Goal: Task Accomplishment & Management: Manage account settings

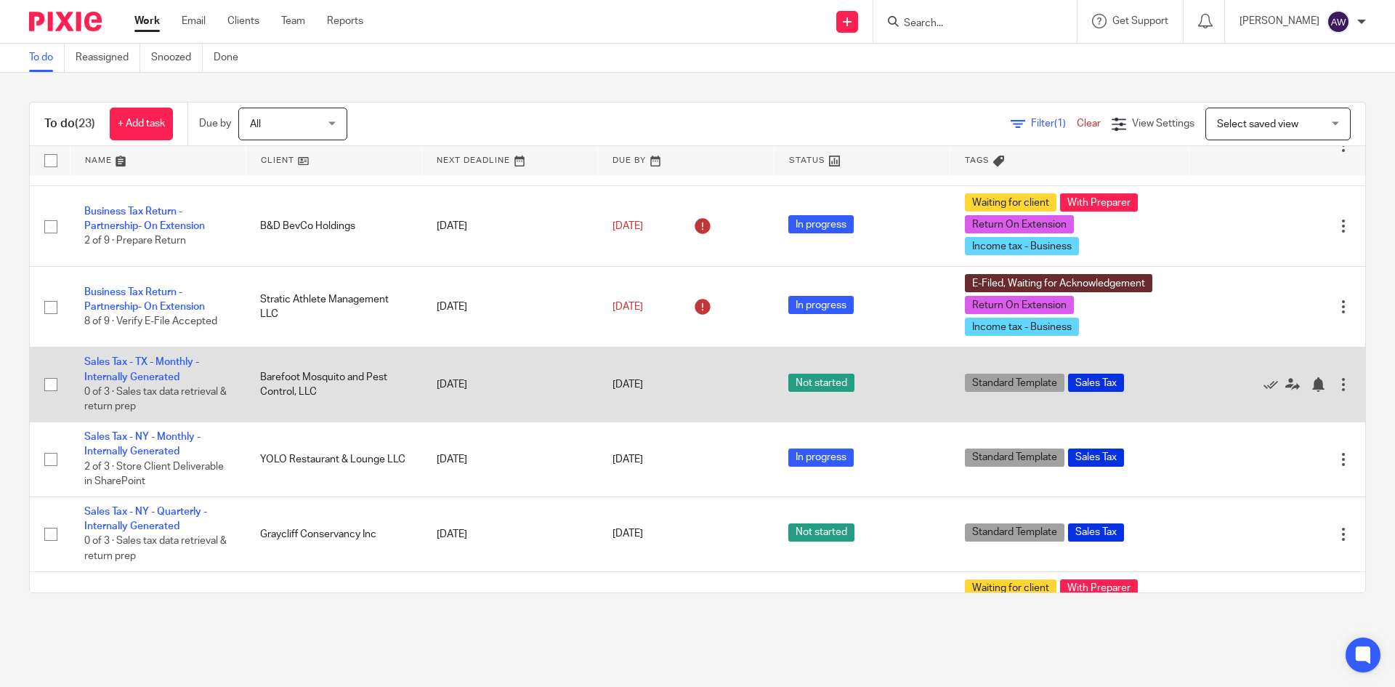
scroll to position [436, 0]
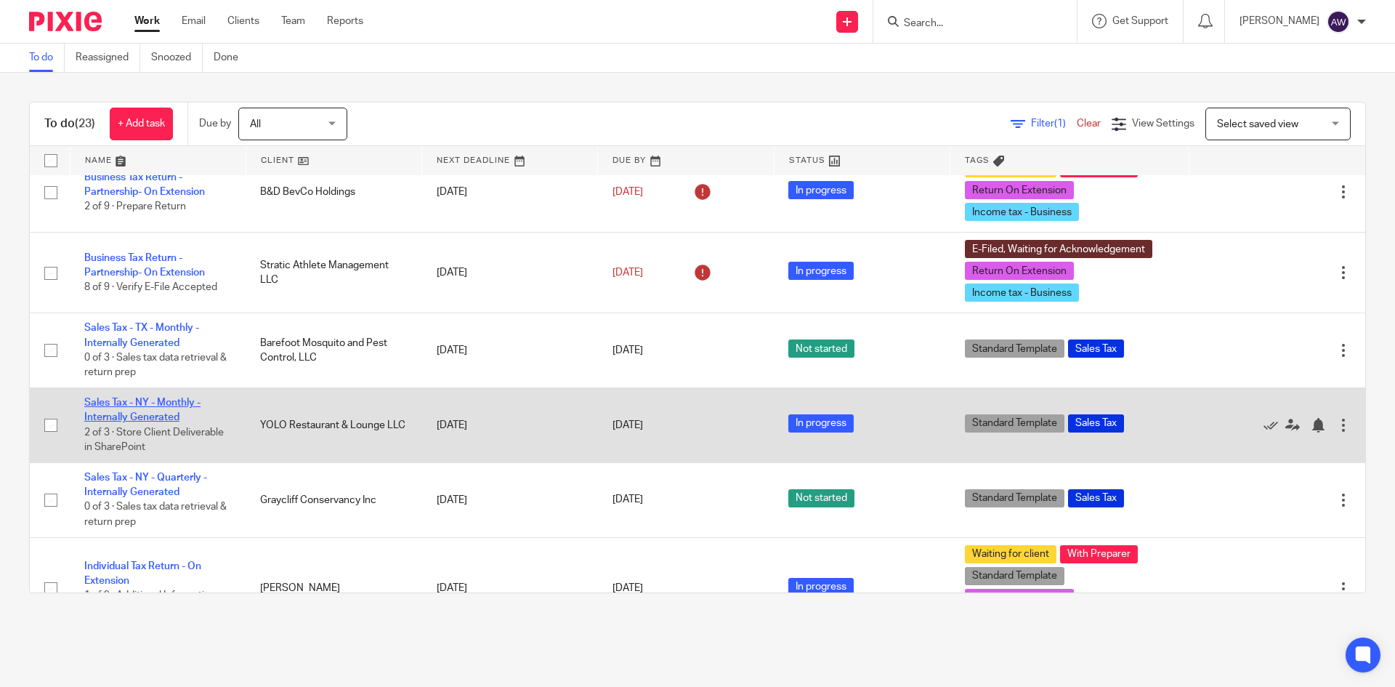
click at [174, 408] on link "Sales Tax - NY - Monthly - Internally Generated" at bounding box center [142, 410] width 116 height 25
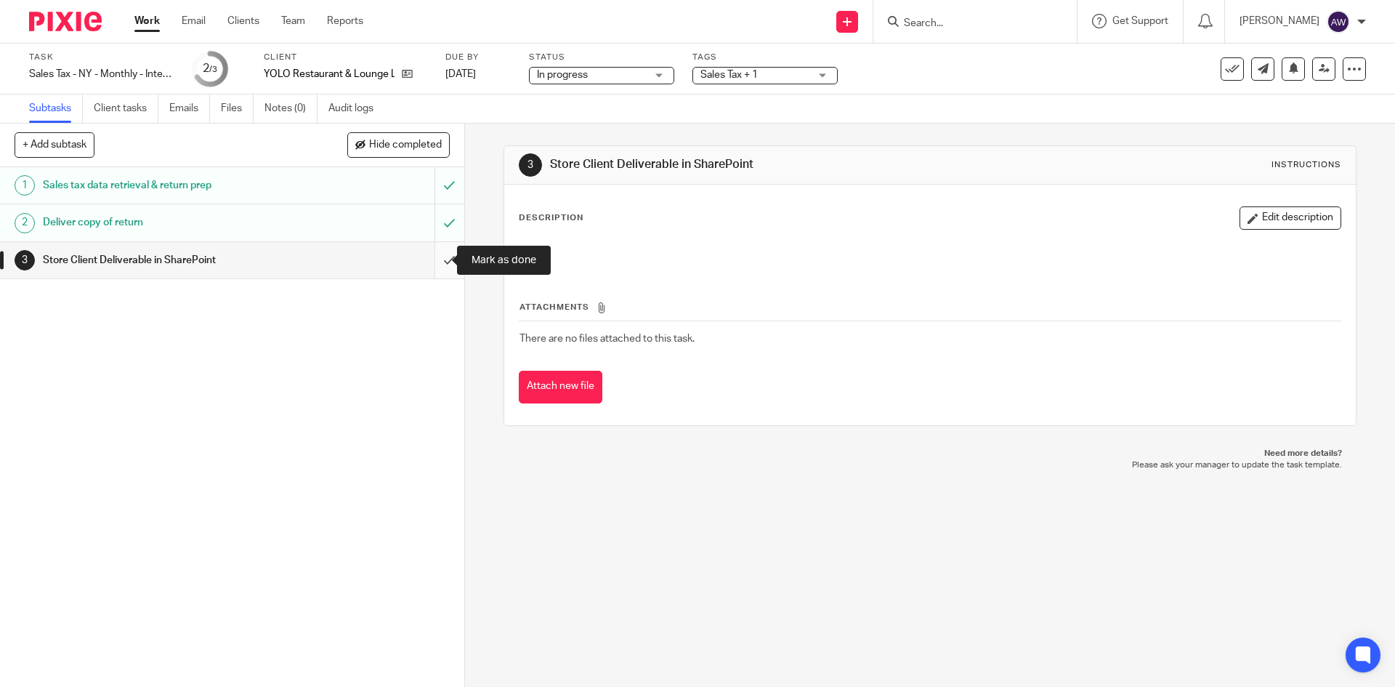
click at [434, 254] on input "submit" at bounding box center [232, 260] width 464 height 36
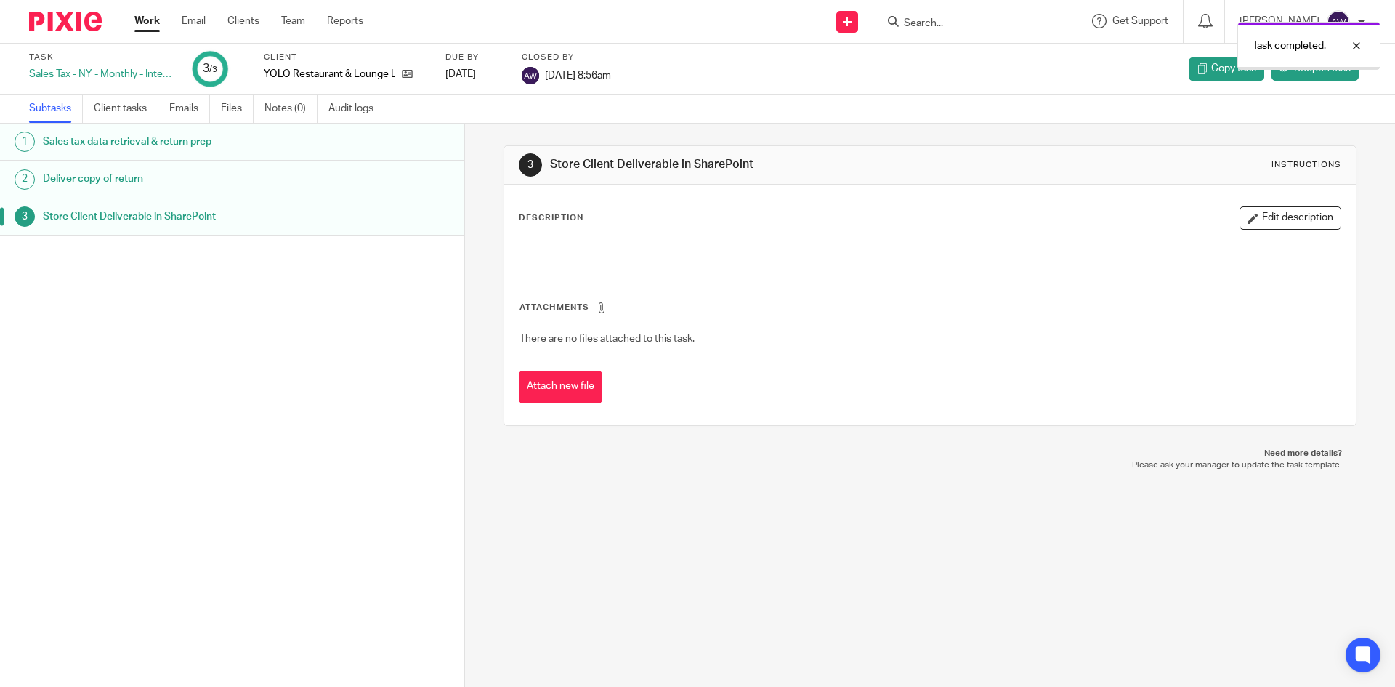
click at [153, 22] on link "Work" at bounding box center [146, 21] width 25 height 15
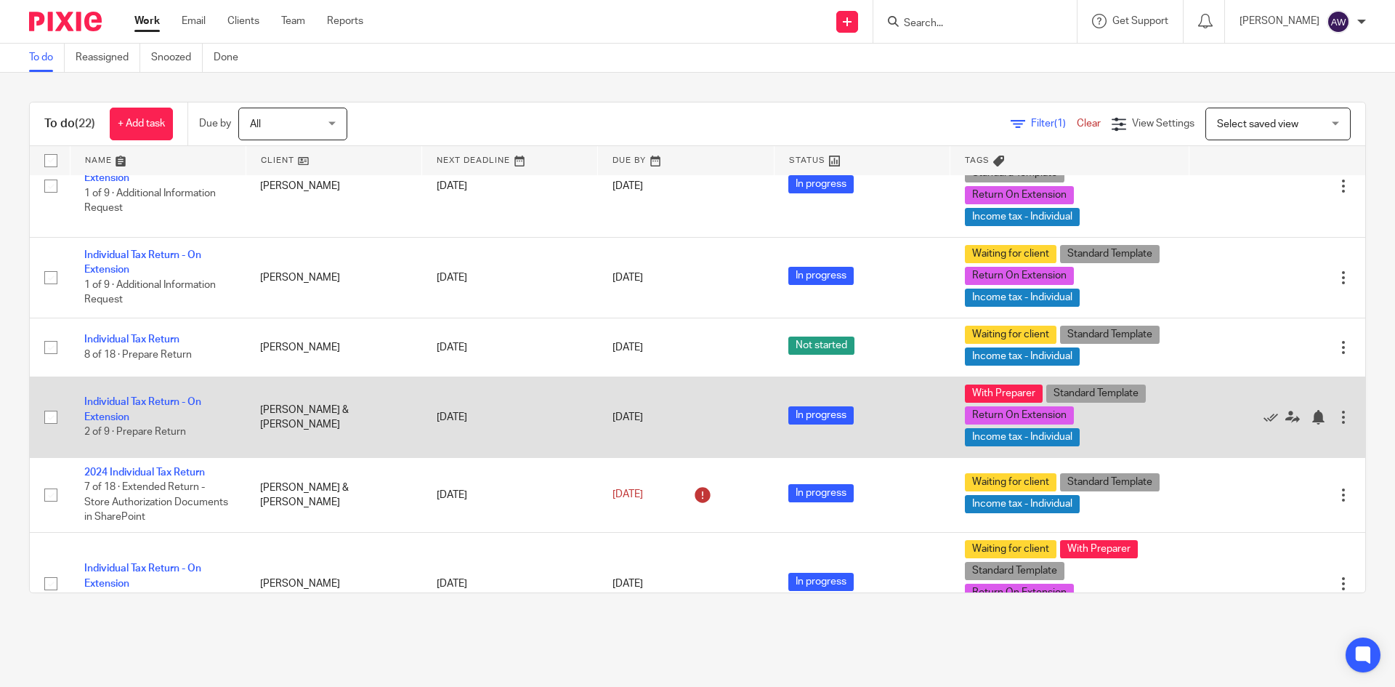
scroll to position [872, 0]
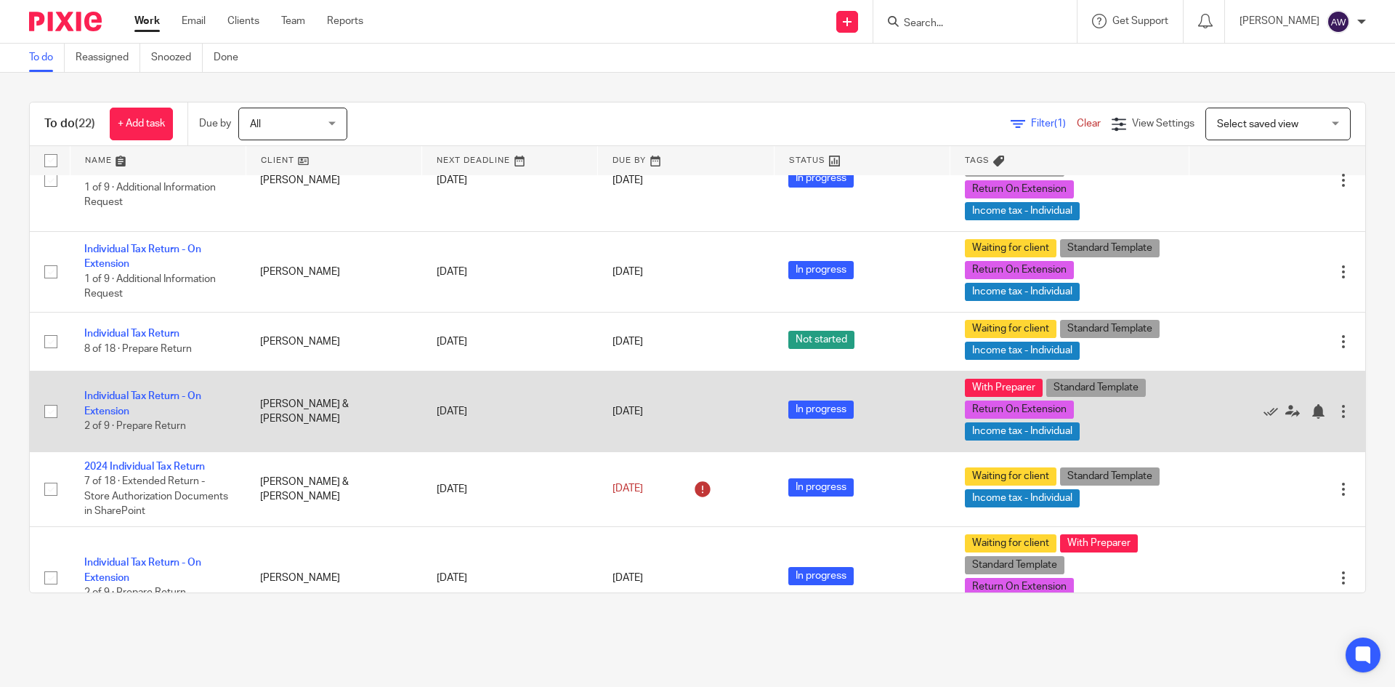
click at [151, 406] on td "Individual Tax Return - On Extension 2 of 9 · Prepare Return" at bounding box center [158, 411] width 176 height 81
click at [151, 404] on td "Individual Tax Return - On Extension 2 of 9 · Prepare Return" at bounding box center [158, 411] width 176 height 81
click at [151, 403] on link "Individual Tax Return - On Extension" at bounding box center [142, 403] width 117 height 25
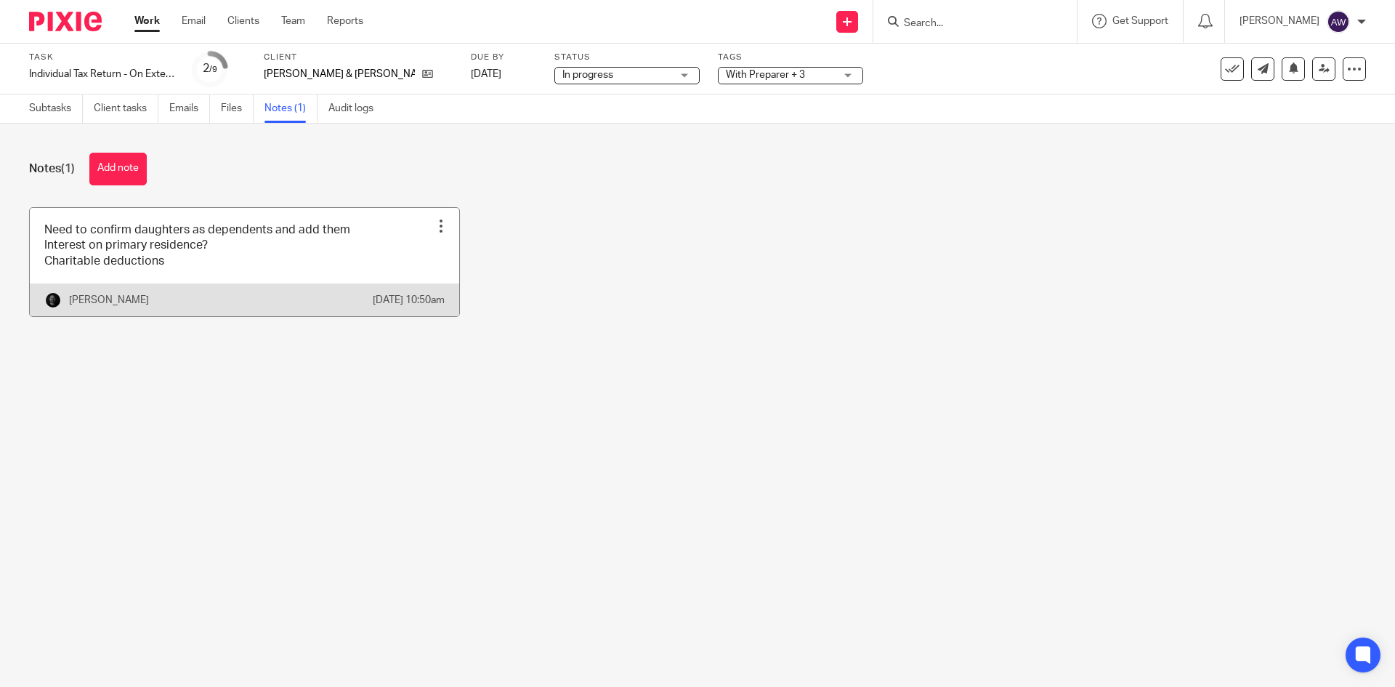
click at [222, 286] on link at bounding box center [244, 262] width 429 height 108
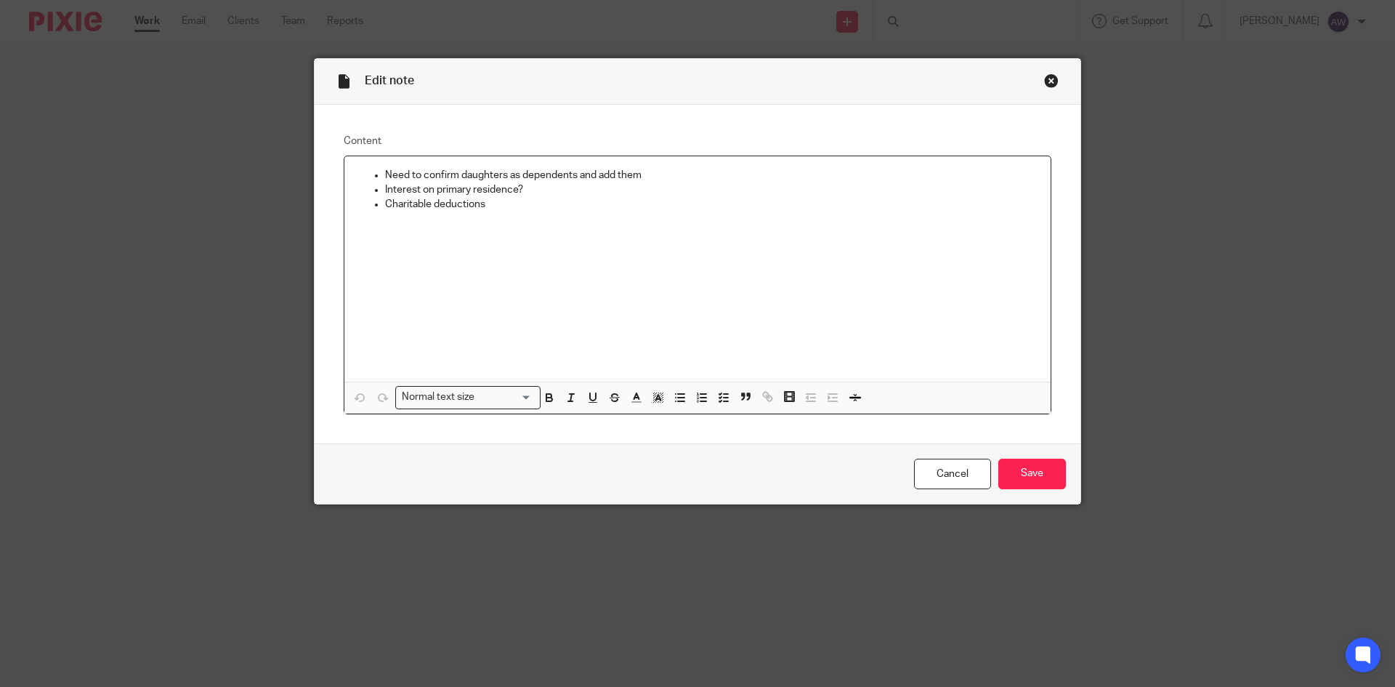
click at [656, 172] on p "Need to confirm daughters as dependents and add them" at bounding box center [712, 175] width 654 height 15
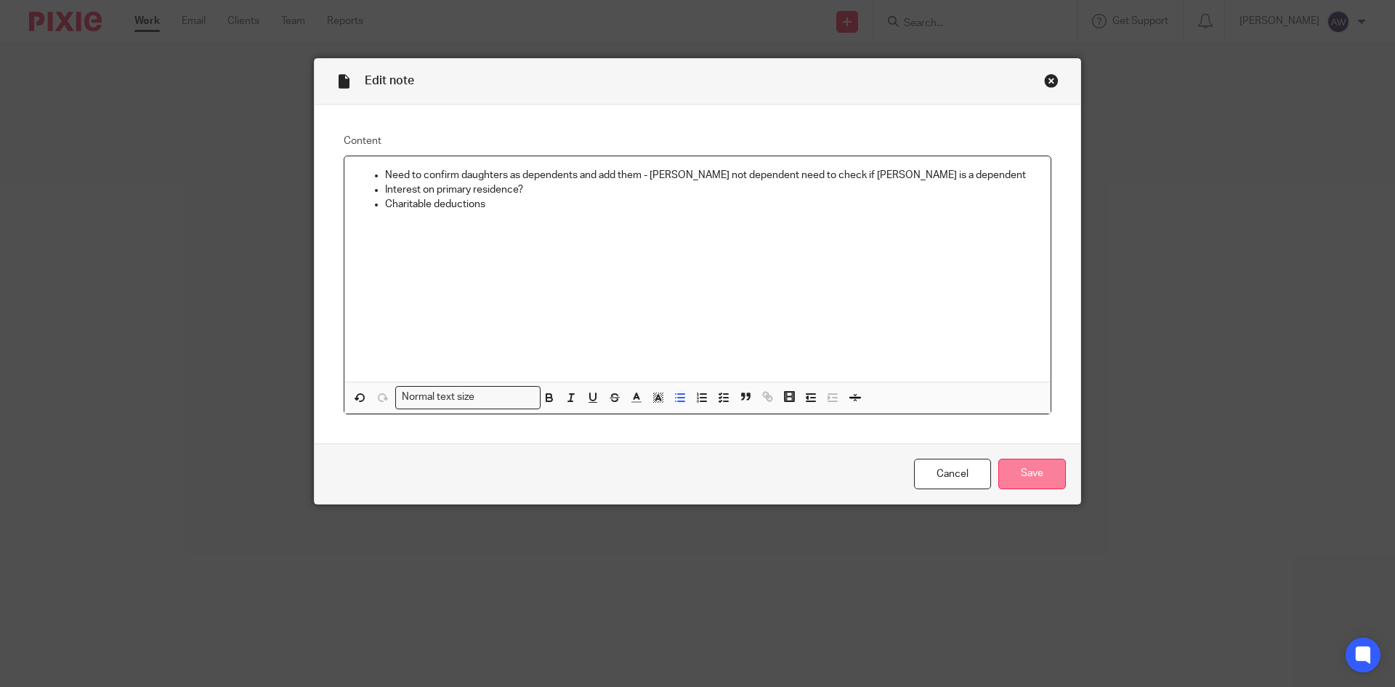
click at [1049, 459] on input "Save" at bounding box center [1033, 474] width 68 height 31
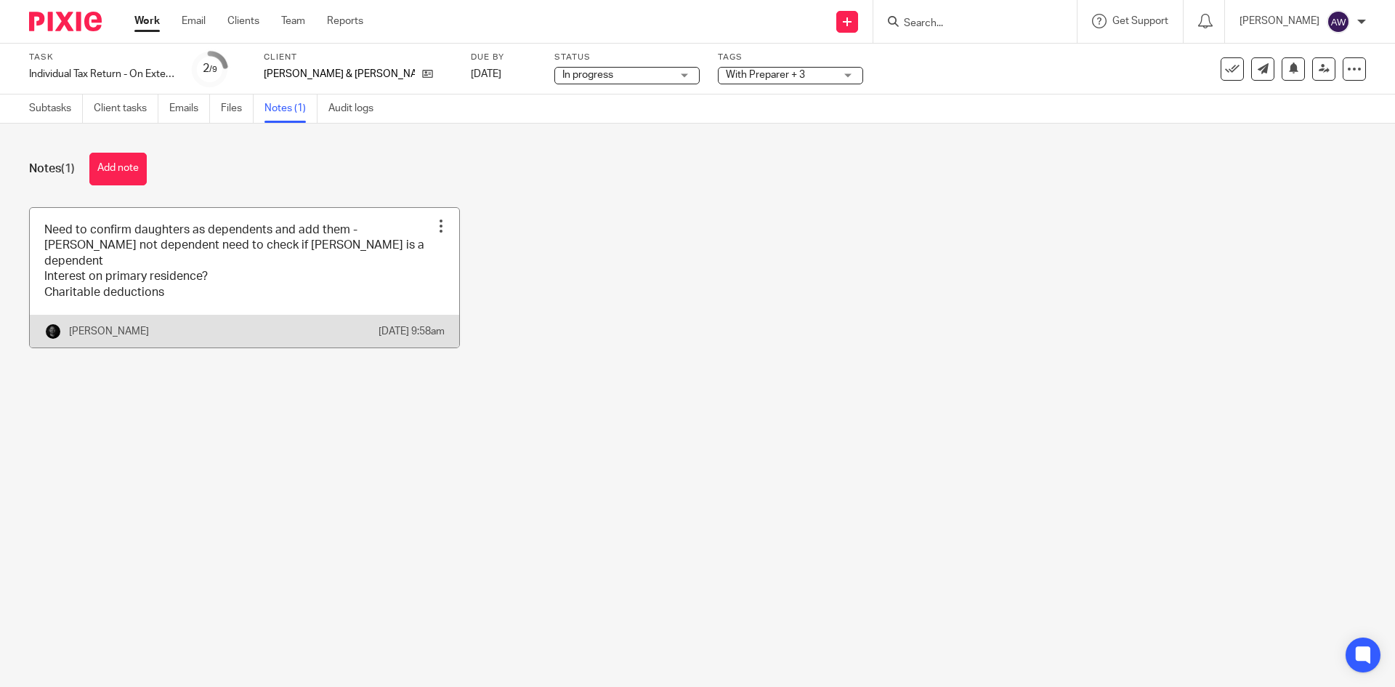
click at [342, 257] on link at bounding box center [244, 278] width 429 height 140
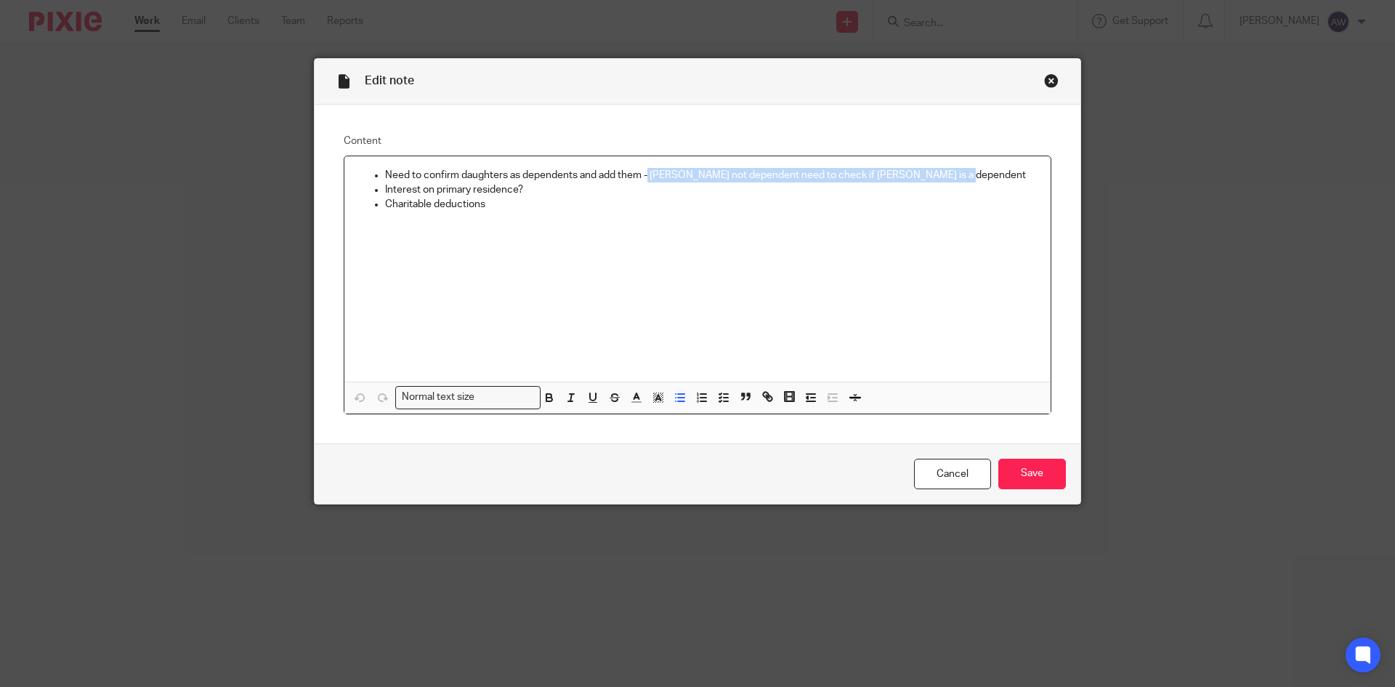
drag, startPoint x: 643, startPoint y: 174, endPoint x: 984, endPoint y: 172, distance: 340.8
click at [984, 172] on p "Need to confirm daughters as dependents and add them - Gabrielle not dependent …" at bounding box center [712, 175] width 654 height 15
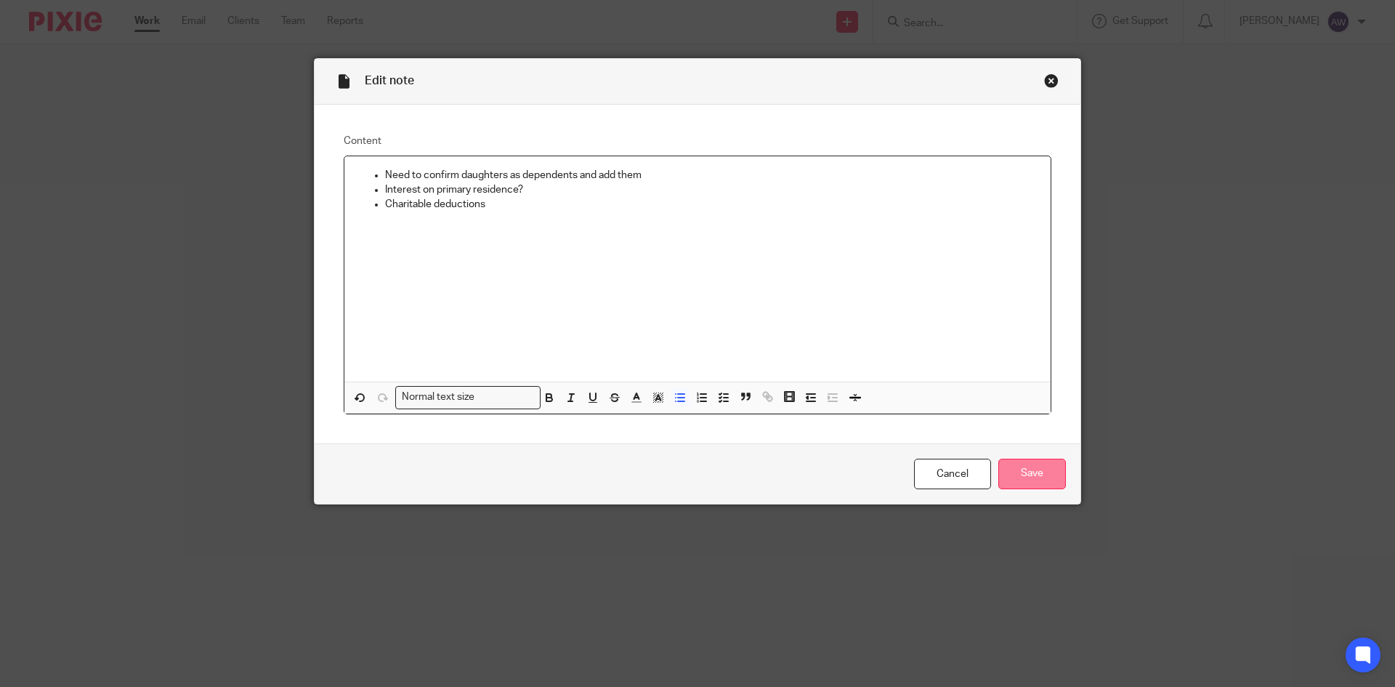
click at [1046, 488] on input "Save" at bounding box center [1033, 474] width 68 height 31
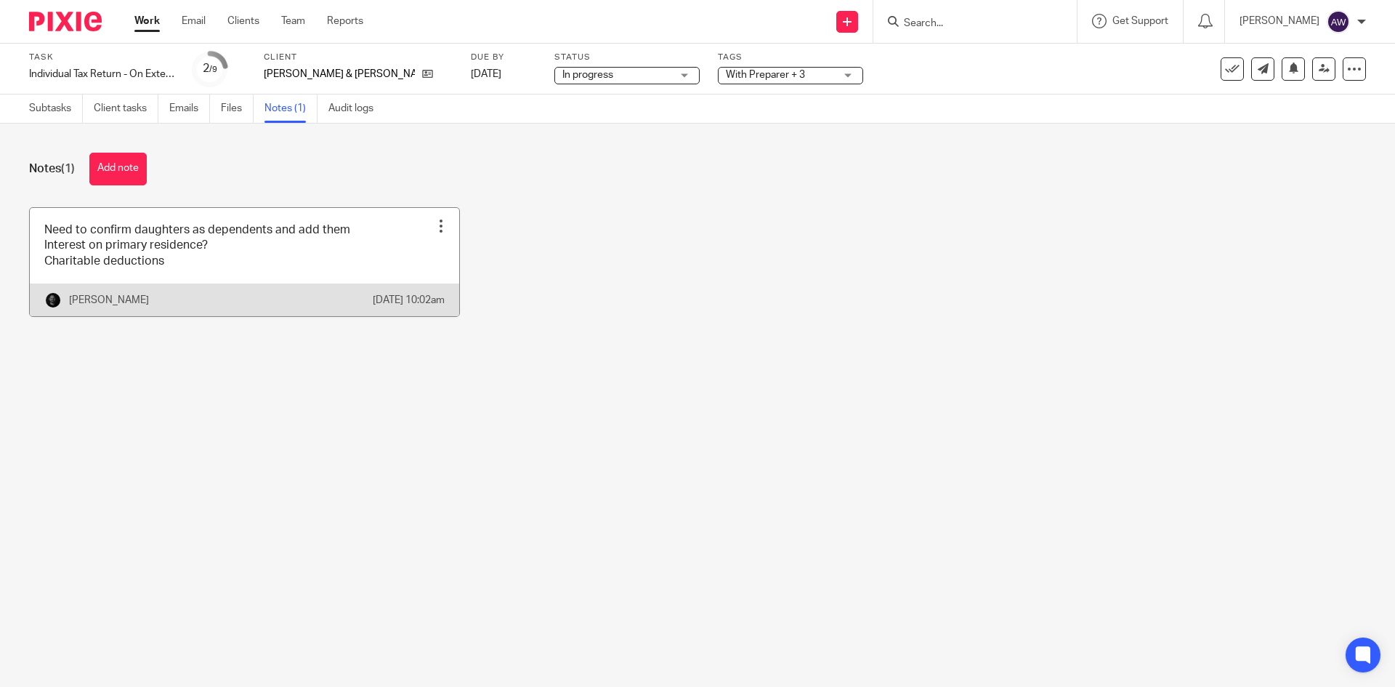
click at [286, 262] on link at bounding box center [244, 262] width 429 height 108
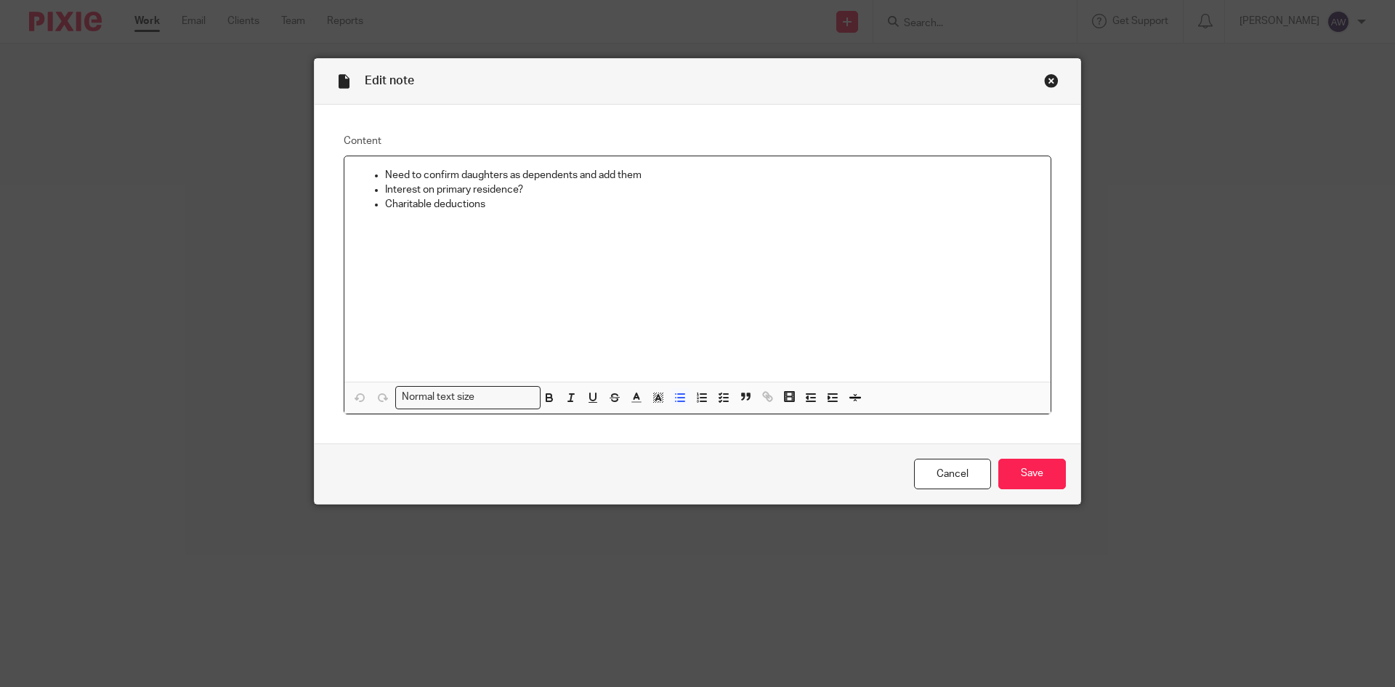
click at [493, 223] on div "Need to confirm daughters as dependents and add them Interest on primary reside…" at bounding box center [697, 268] width 706 height 225
click at [1026, 482] on input "Save" at bounding box center [1033, 474] width 68 height 31
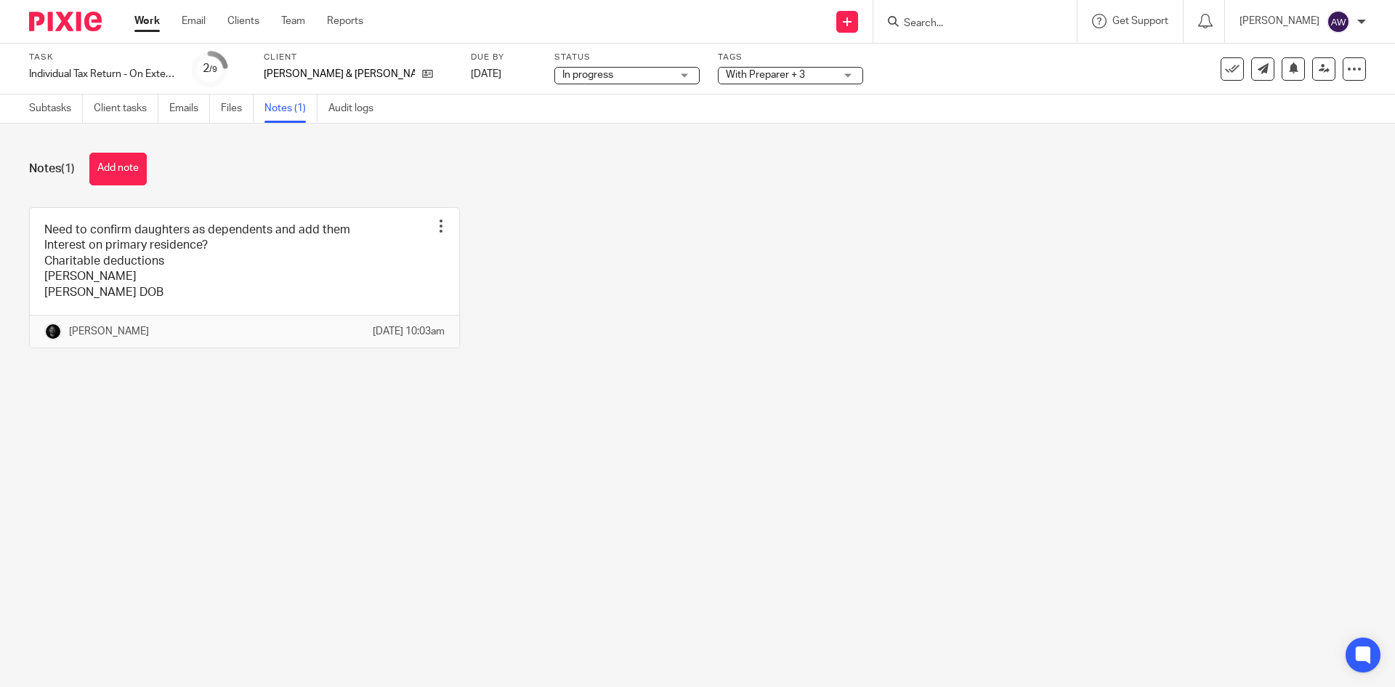
click at [147, 24] on link "Work" at bounding box center [146, 21] width 25 height 15
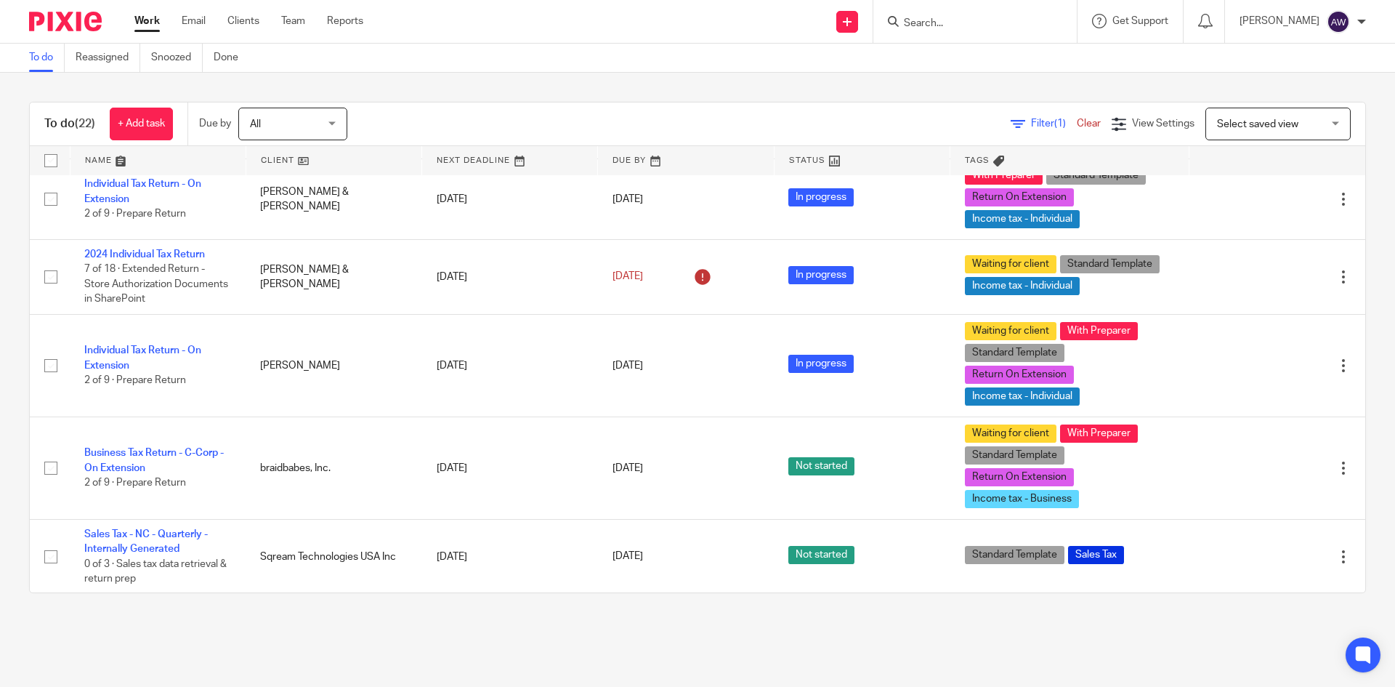
scroll to position [867, 0]
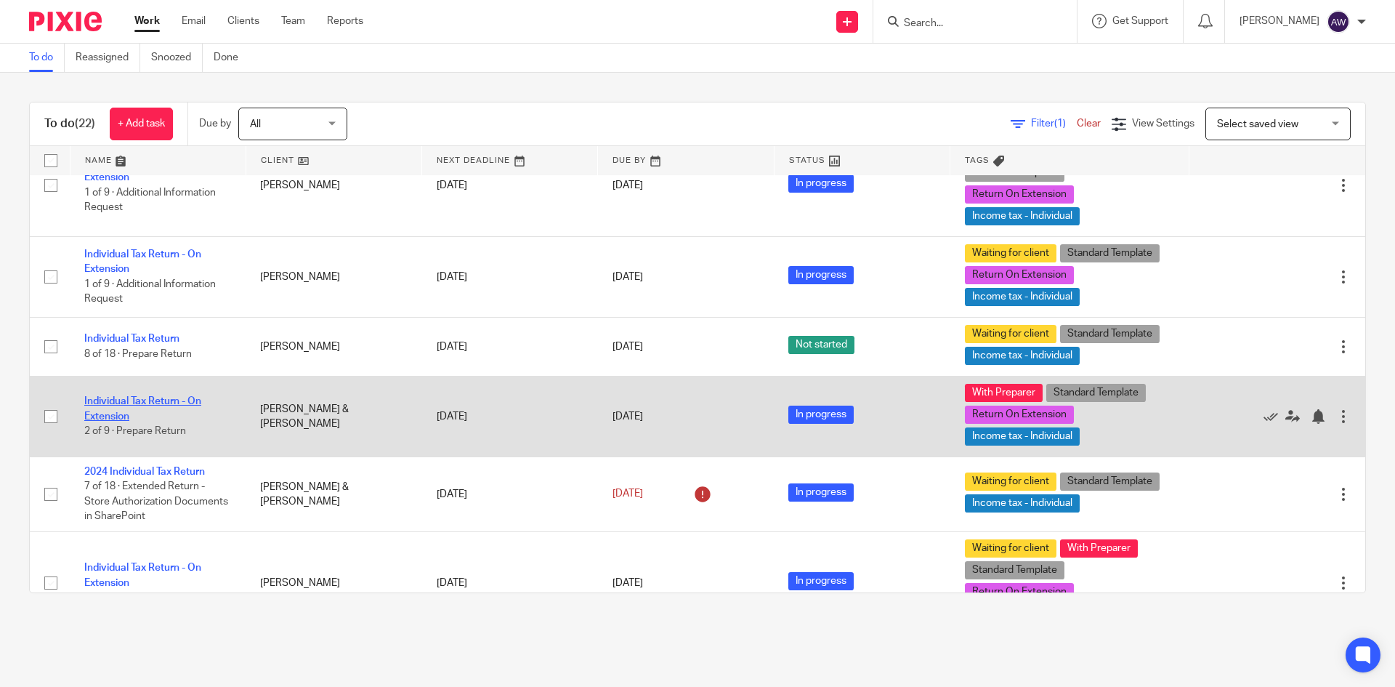
click at [124, 405] on link "Individual Tax Return - On Extension" at bounding box center [142, 408] width 117 height 25
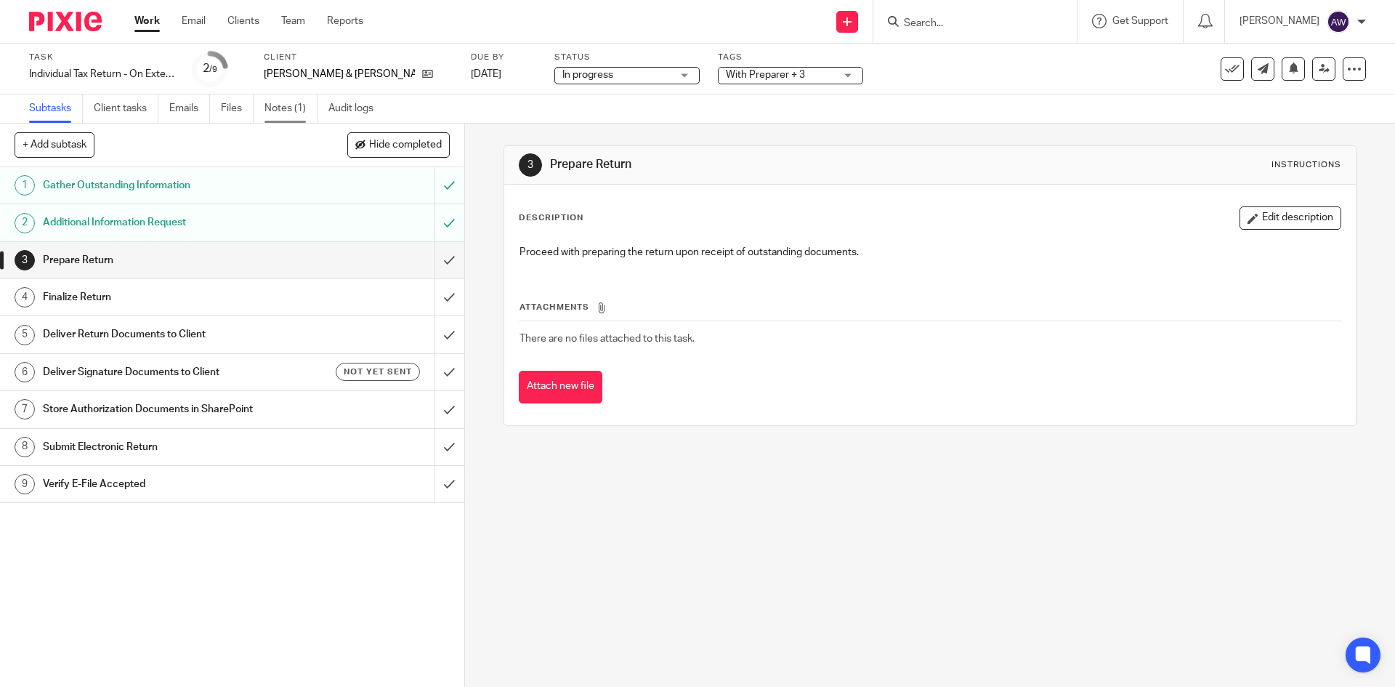
click at [286, 110] on link "Notes (1)" at bounding box center [291, 108] width 53 height 28
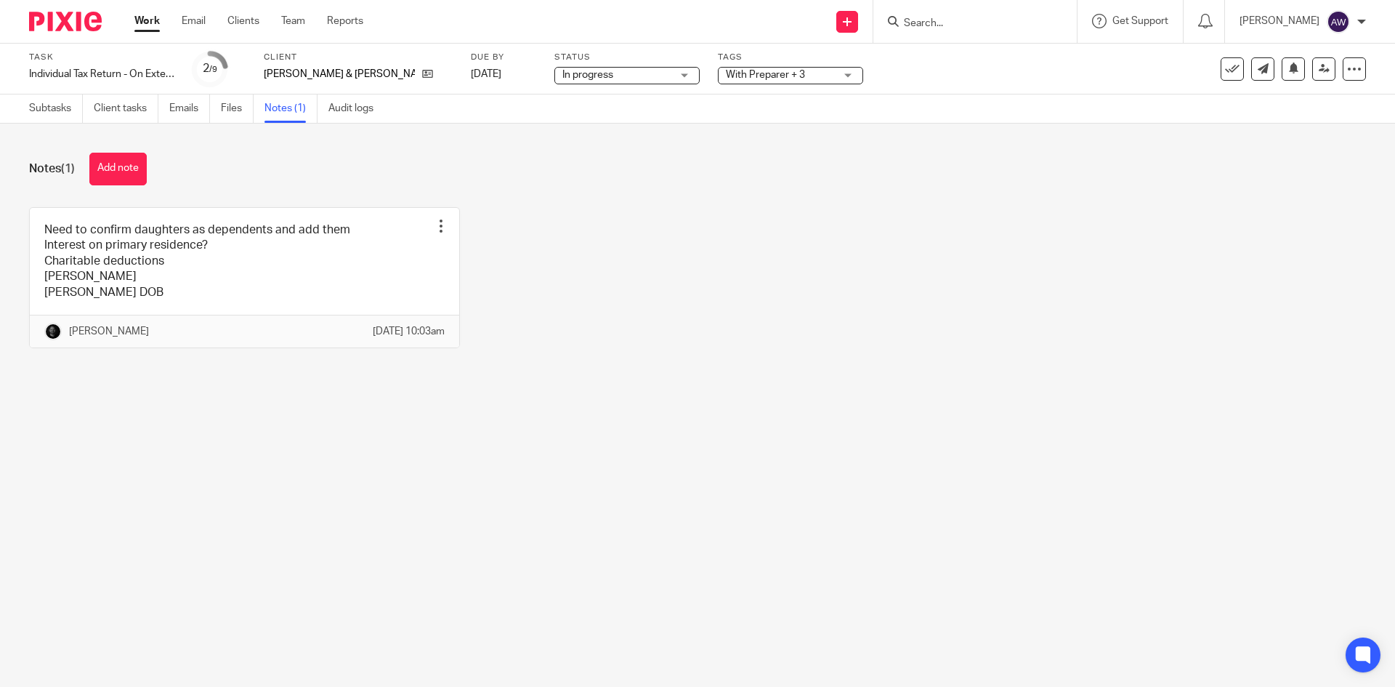
click at [158, 20] on link "Work" at bounding box center [146, 21] width 25 height 15
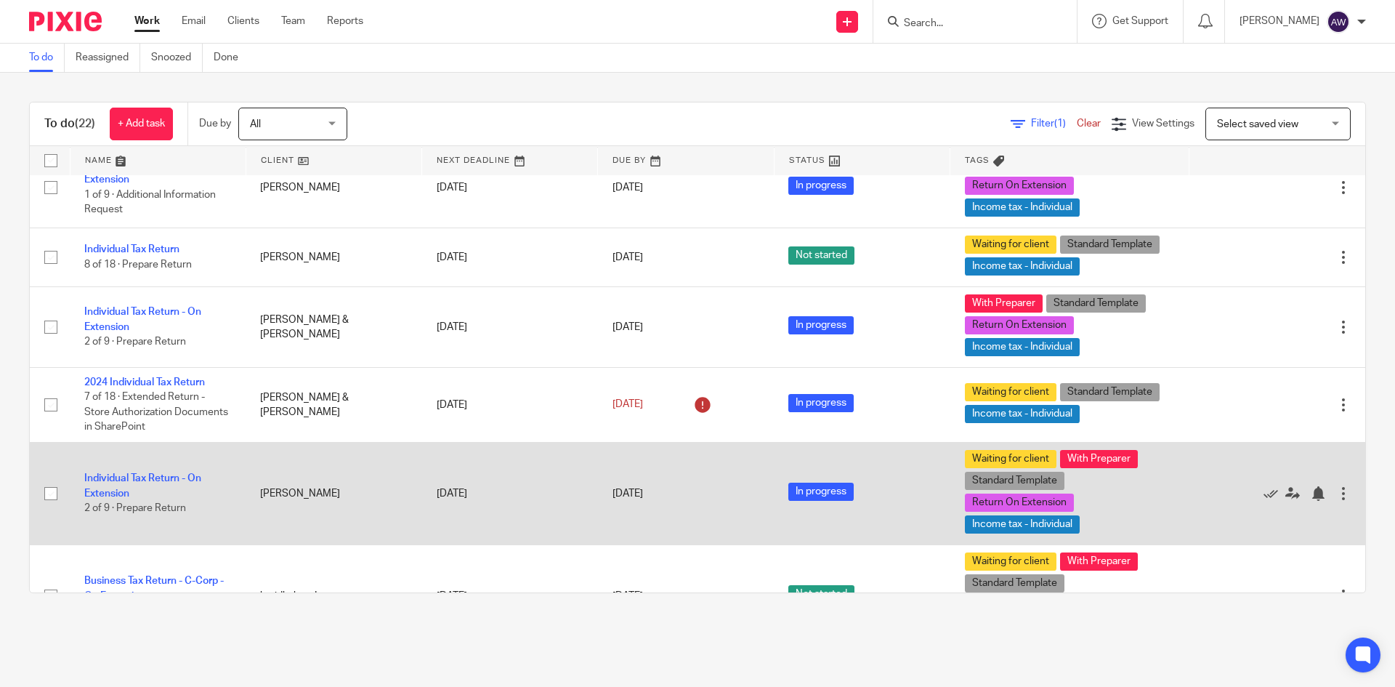
scroll to position [945, 0]
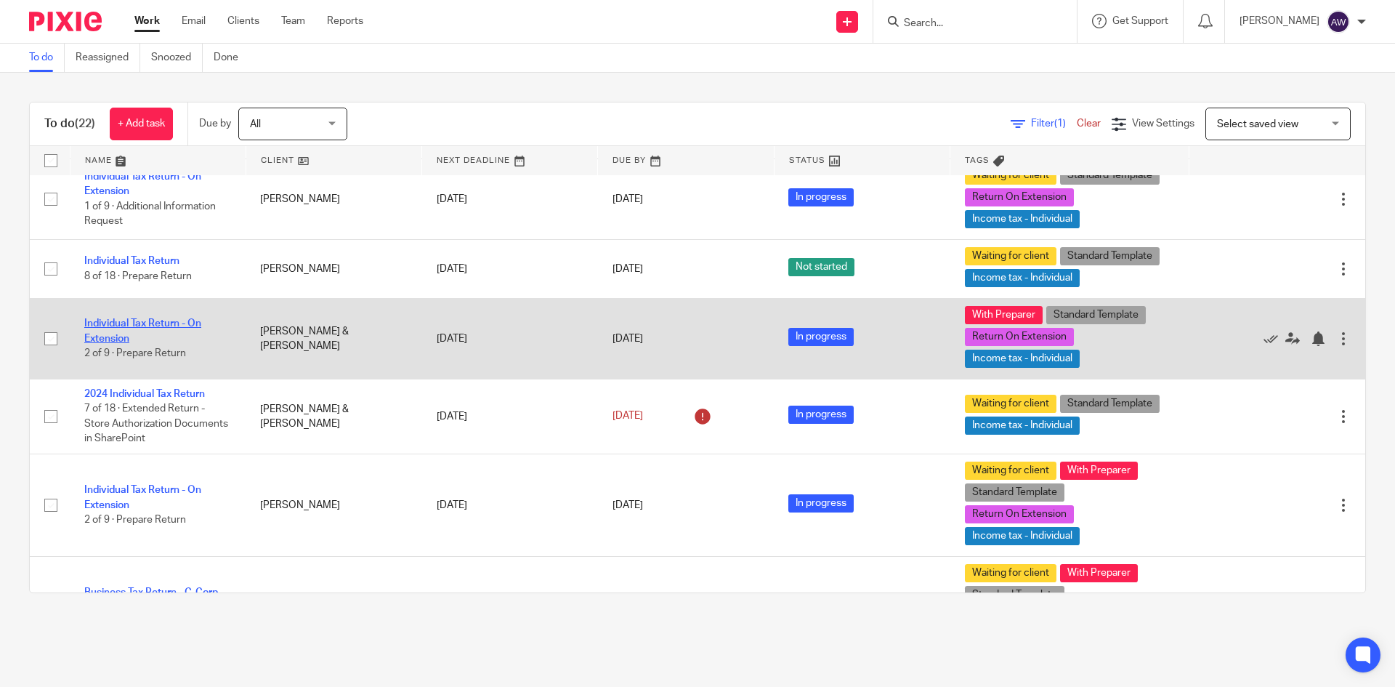
click at [140, 326] on link "Individual Tax Return - On Extension" at bounding box center [142, 330] width 117 height 25
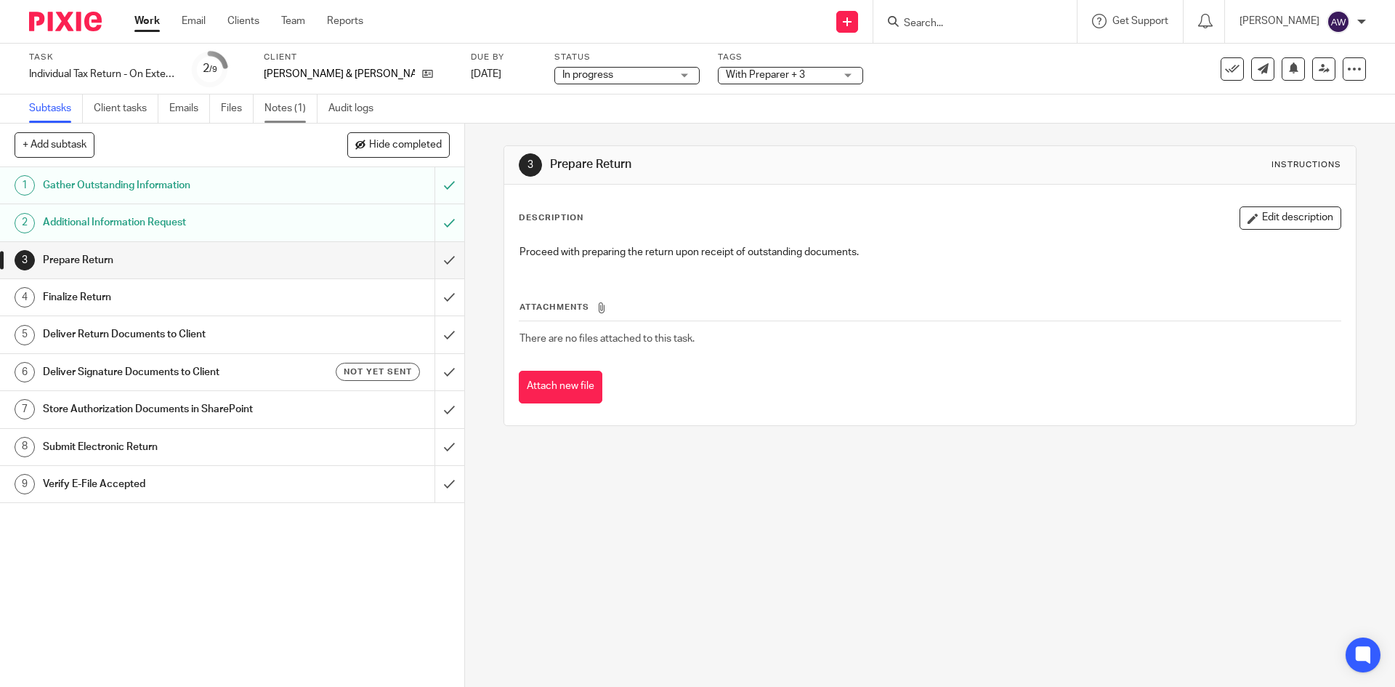
click at [270, 104] on link "Notes (1)" at bounding box center [291, 108] width 53 height 28
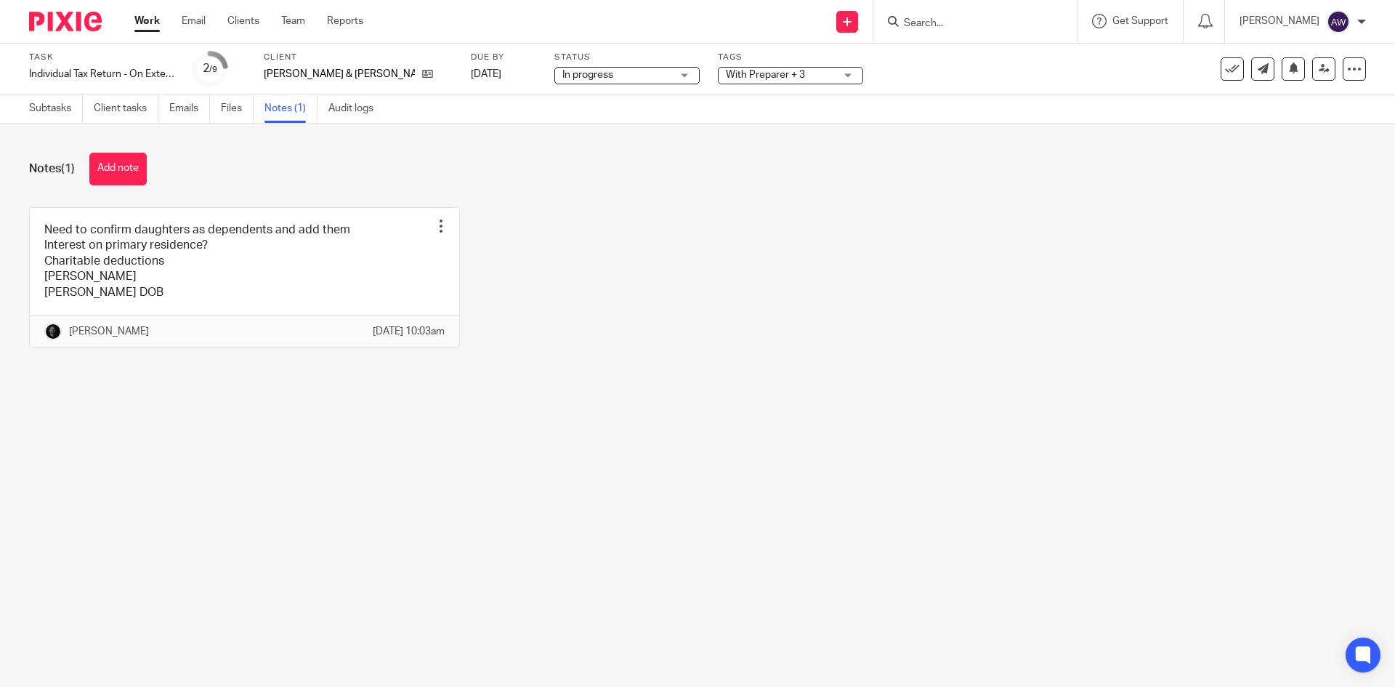
click at [201, 308] on link at bounding box center [244, 278] width 429 height 140
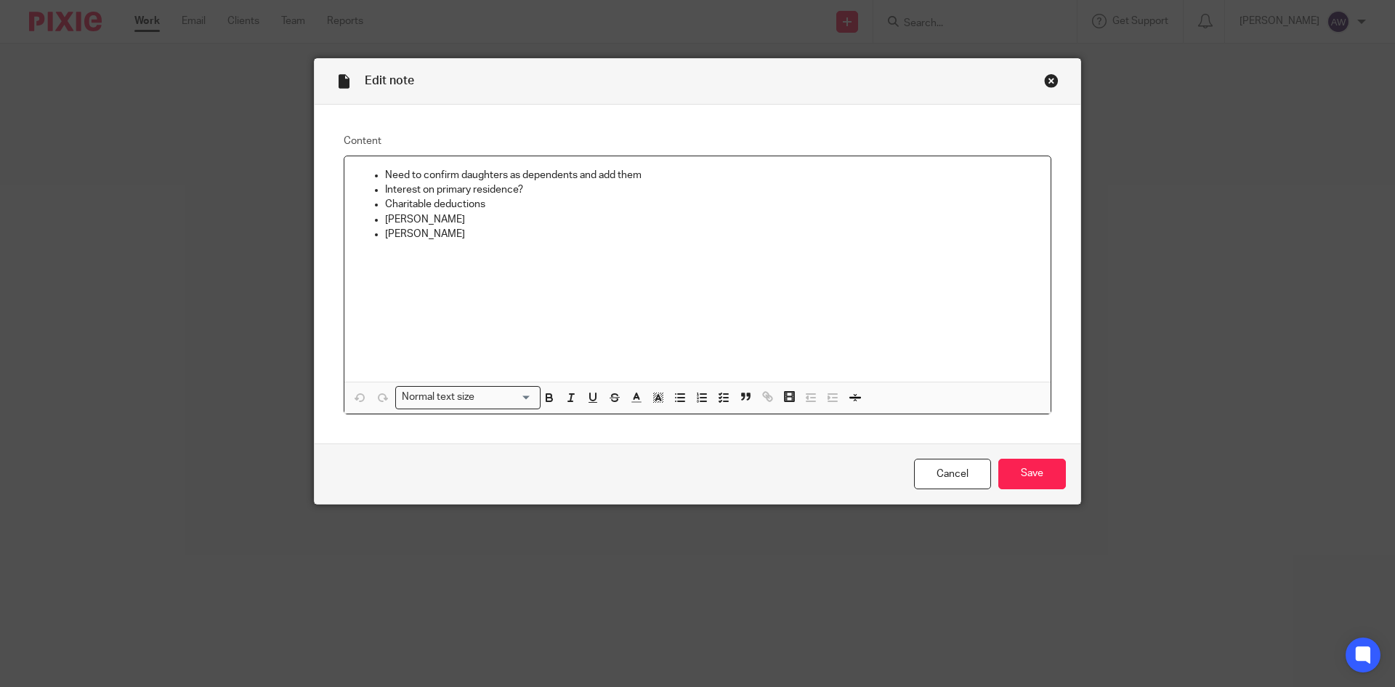
click at [473, 239] on p "Danielles DOB" at bounding box center [712, 234] width 654 height 15
click at [1020, 477] on input "Save" at bounding box center [1033, 474] width 68 height 31
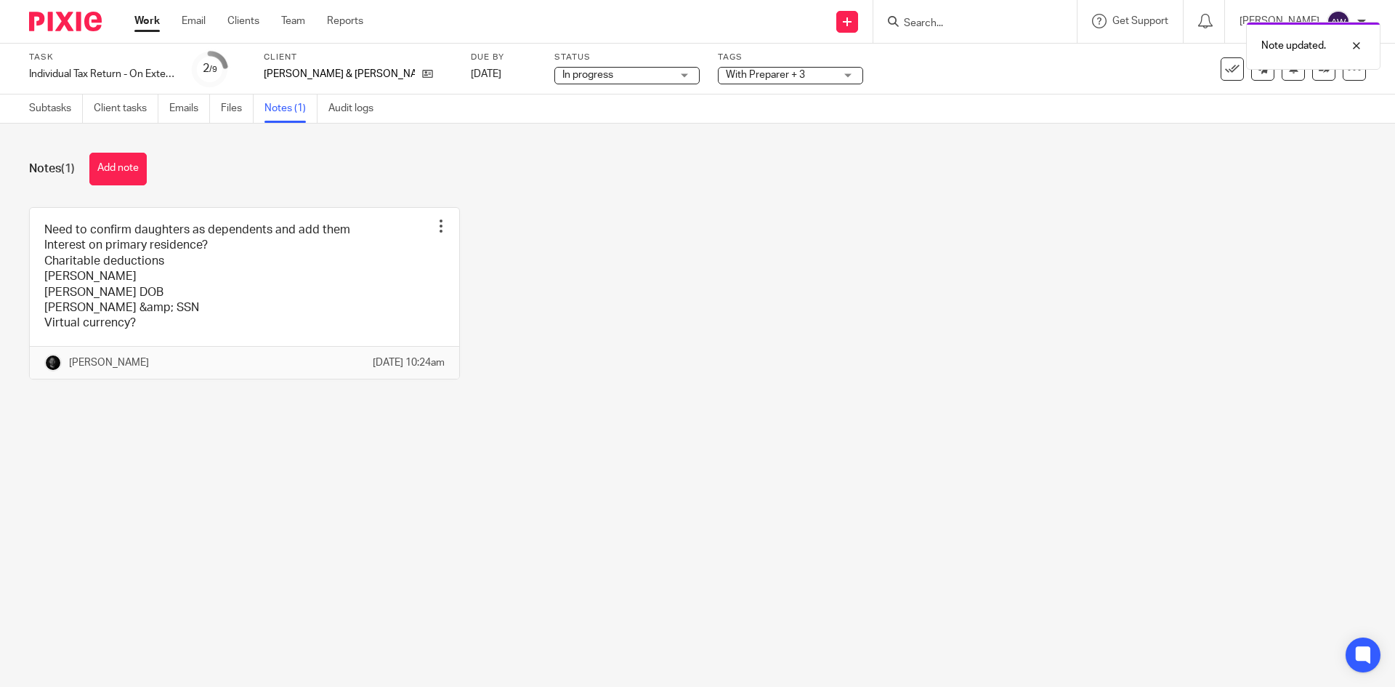
click at [147, 20] on link "Work" at bounding box center [146, 21] width 25 height 15
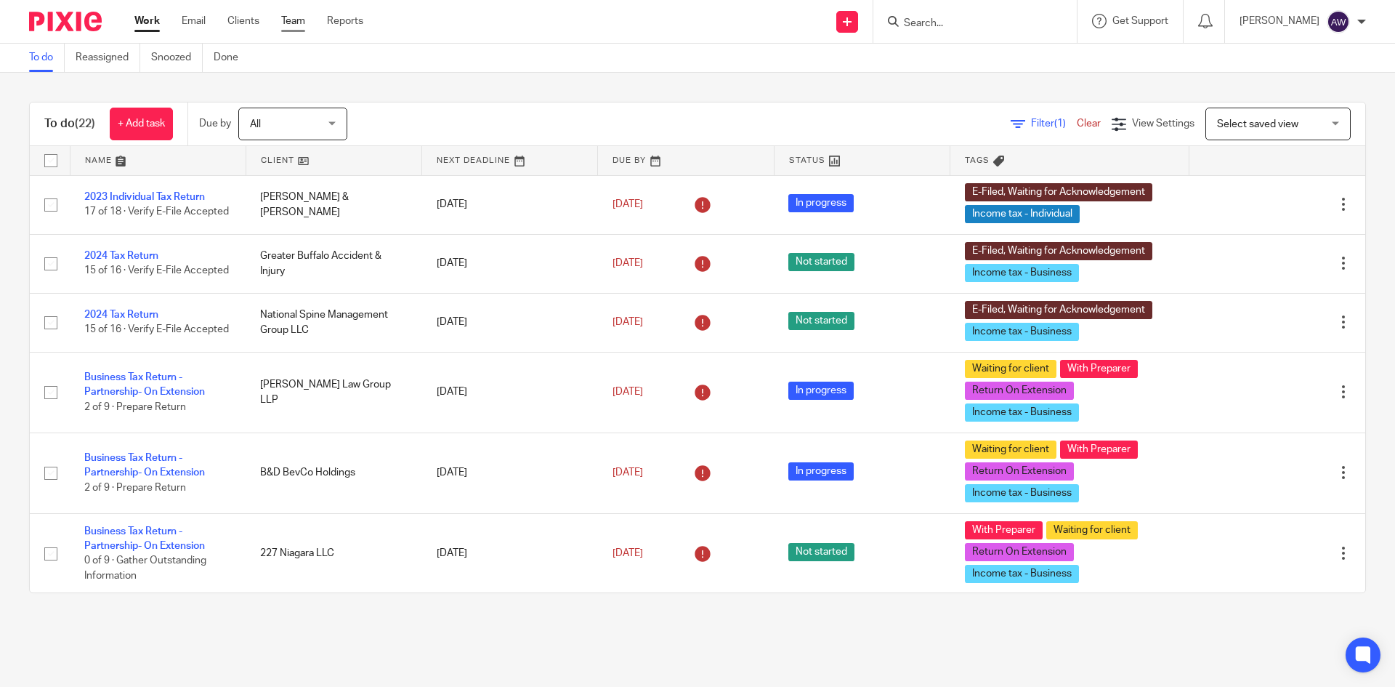
click at [283, 23] on link "Team" at bounding box center [293, 21] width 24 height 15
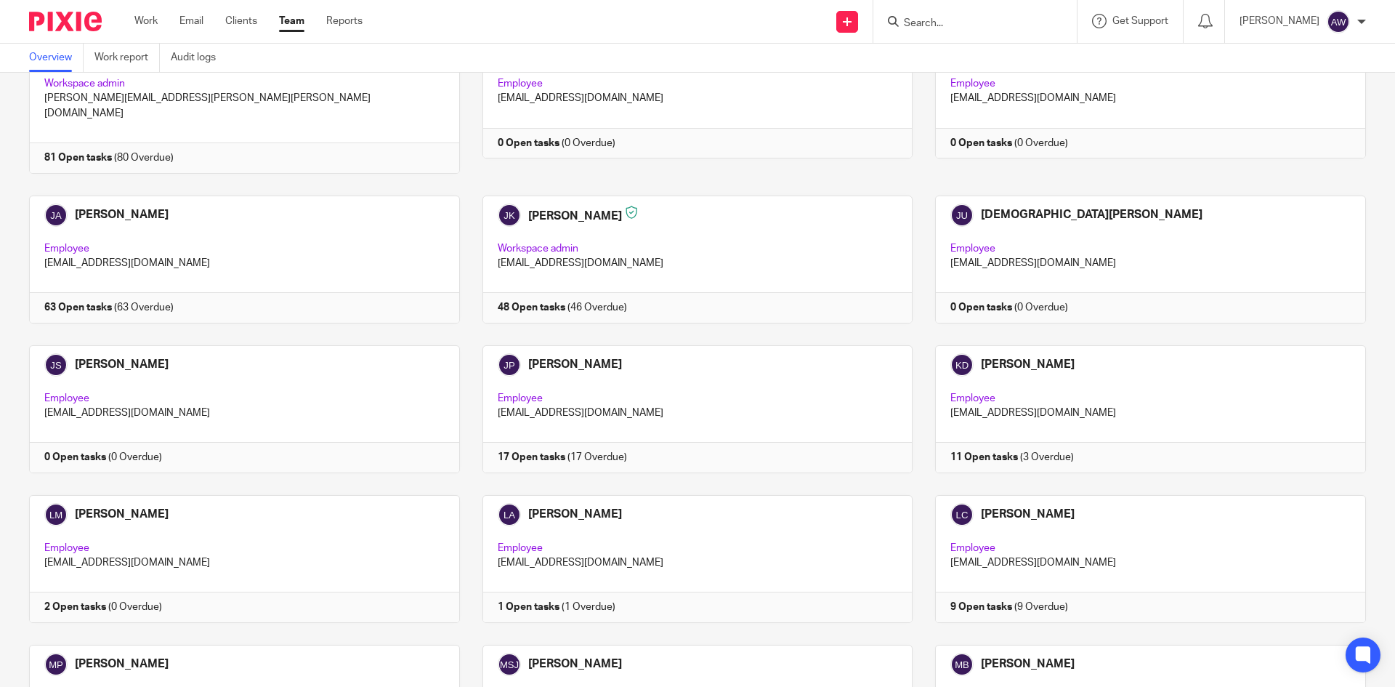
scroll to position [1235, 0]
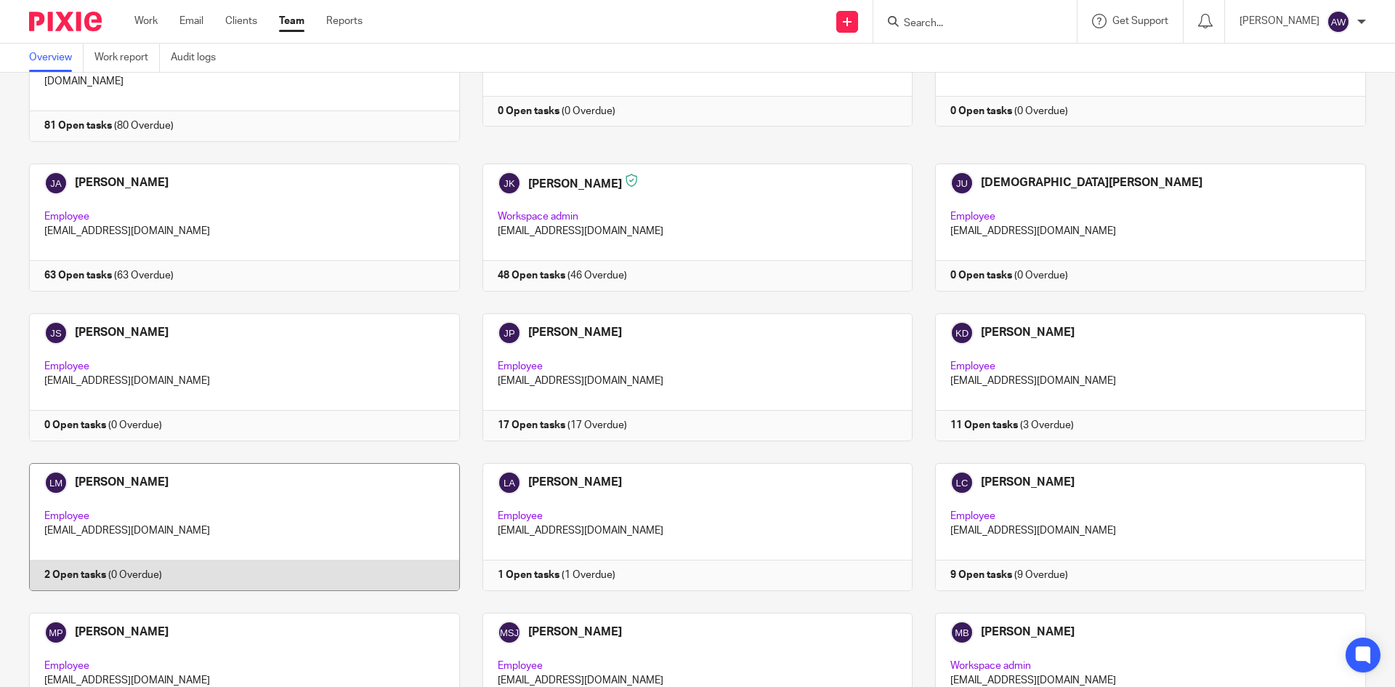
click at [236, 524] on link at bounding box center [233, 527] width 453 height 128
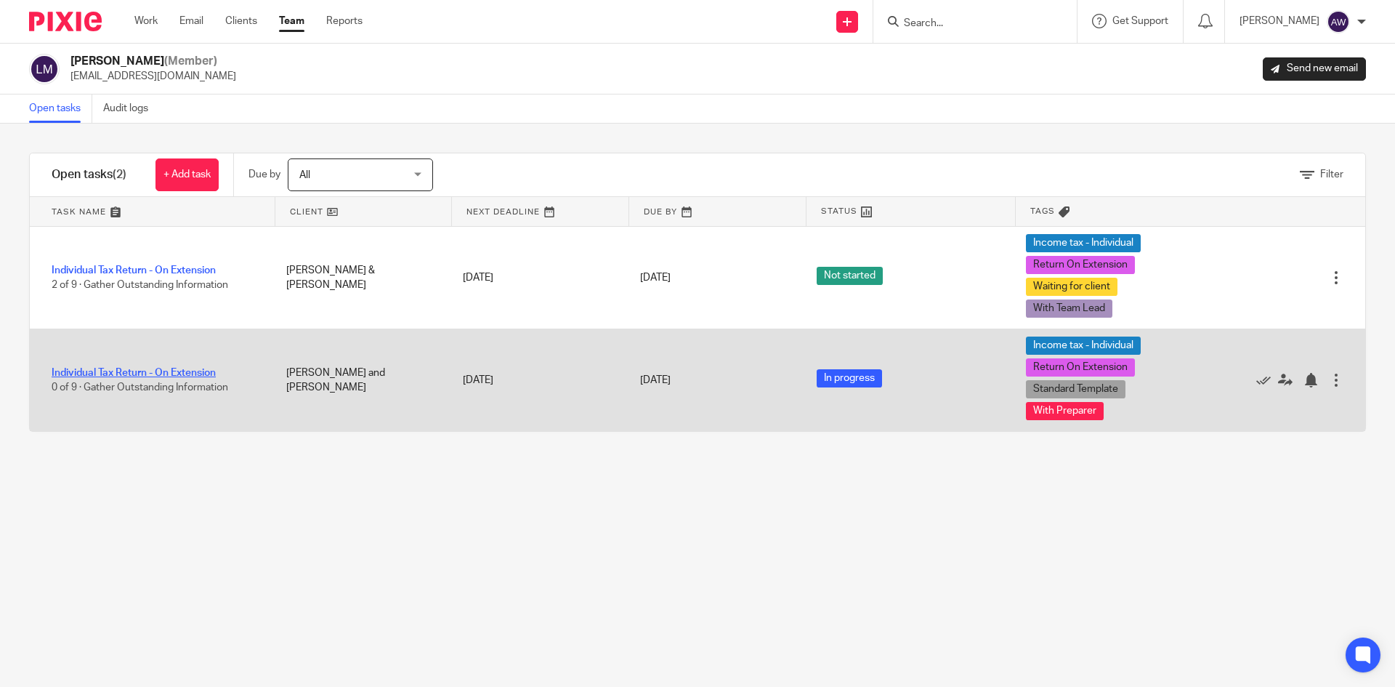
click at [124, 371] on link "Individual Tax Return - On Extension" at bounding box center [134, 373] width 164 height 10
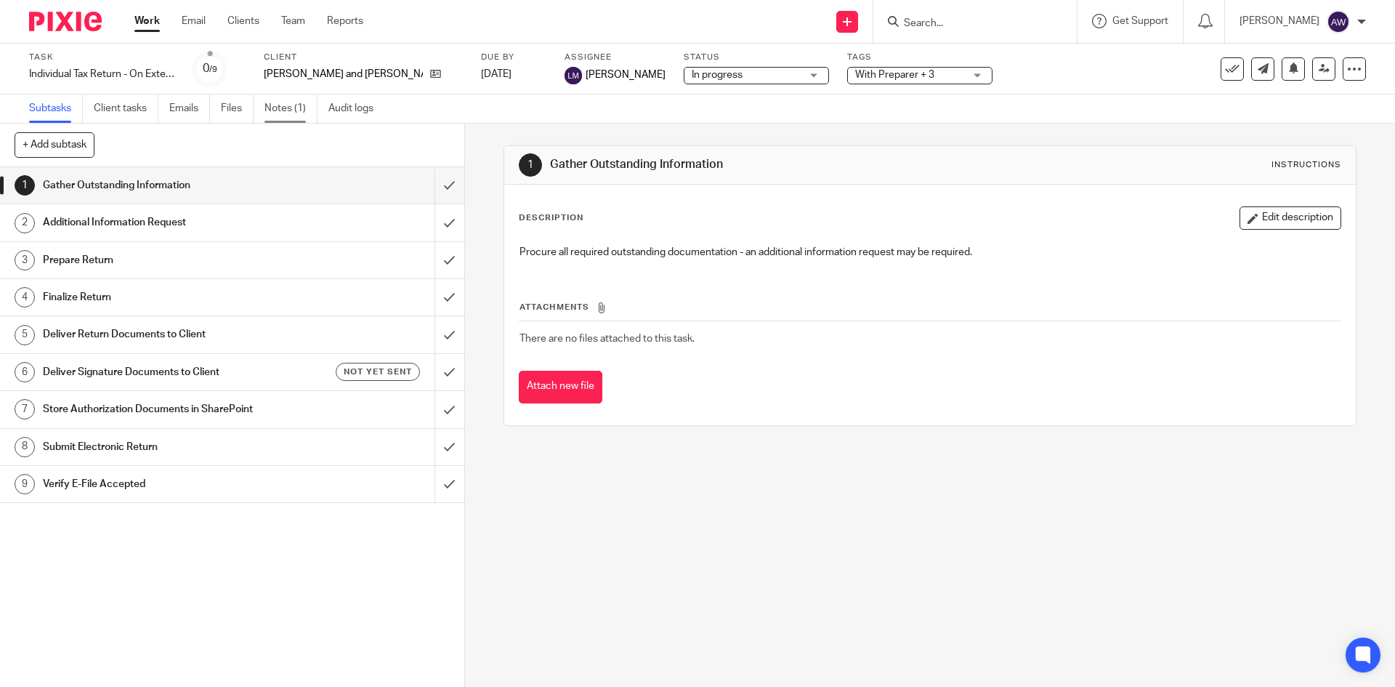
click at [287, 114] on link "Notes (1)" at bounding box center [291, 108] width 53 height 28
